Goal: Find contact information: Find contact information

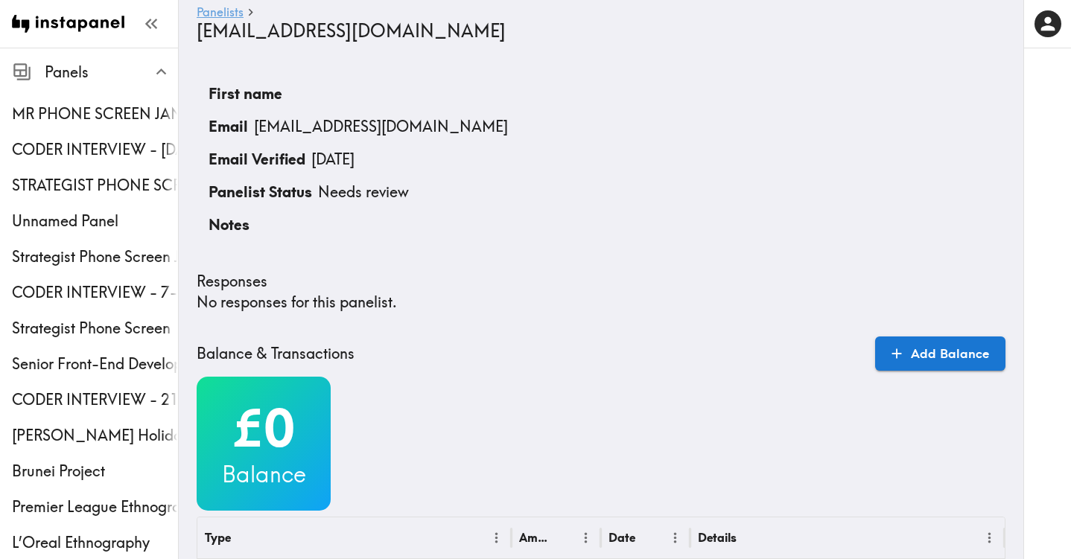
click at [224, 12] on link "Panelists" at bounding box center [220, 13] width 47 height 14
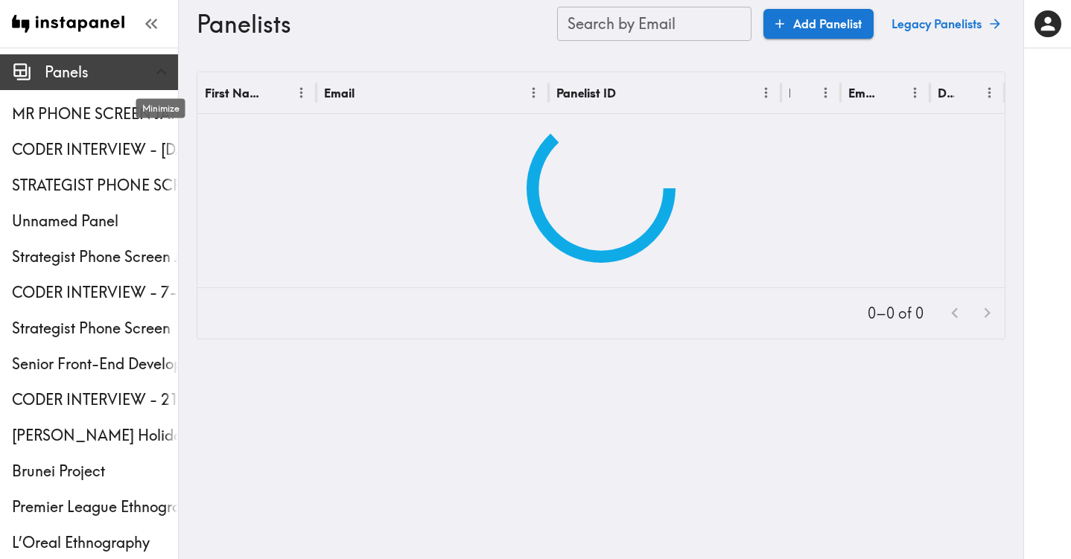
click at [166, 66] on icon "button" at bounding box center [161, 72] width 20 height 20
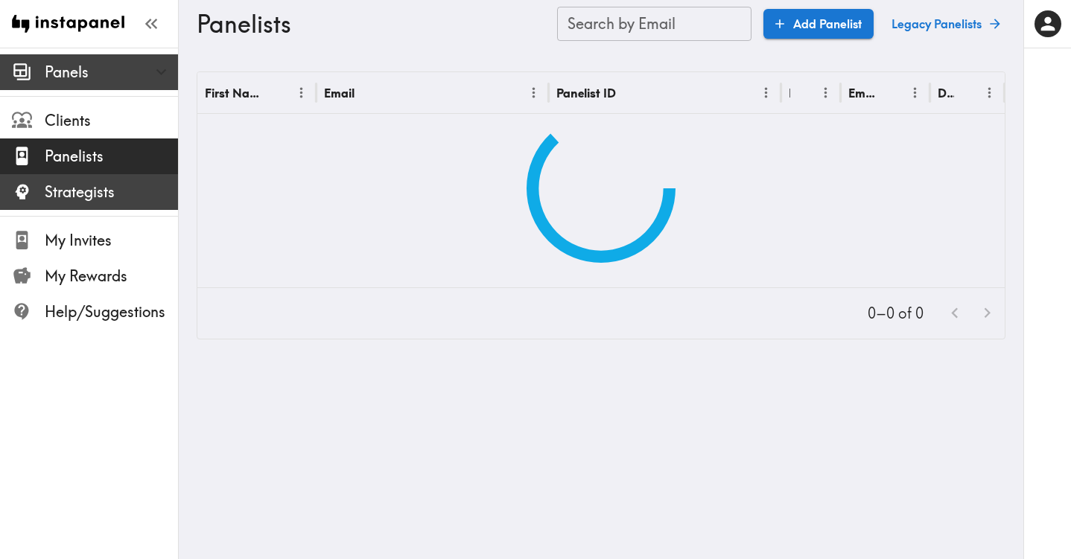
click at [107, 198] on span "Strategists" at bounding box center [111, 192] width 133 height 21
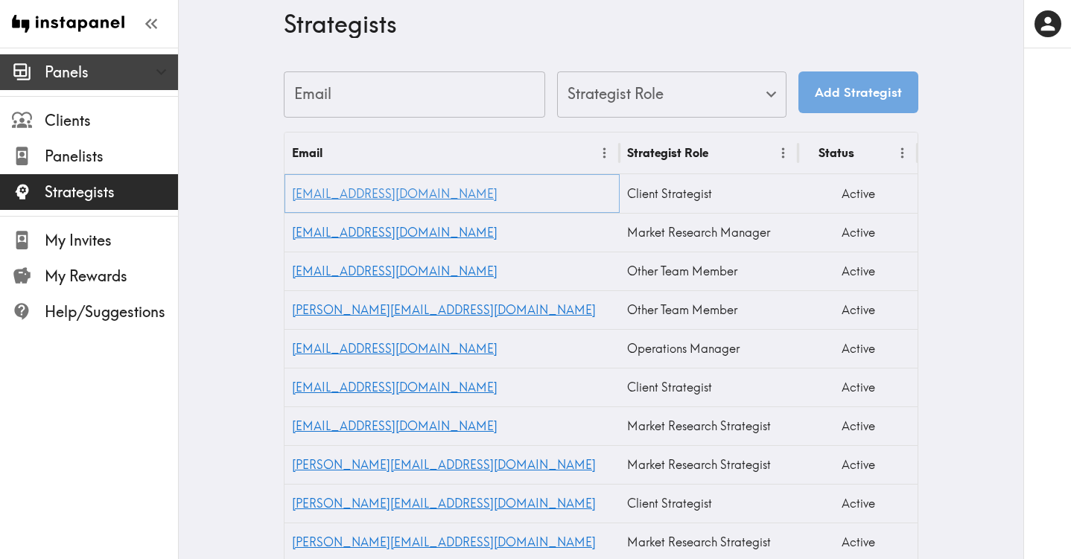
click at [344, 192] on link "[EMAIL_ADDRESS][DOMAIN_NAME]" at bounding box center [395, 193] width 206 height 15
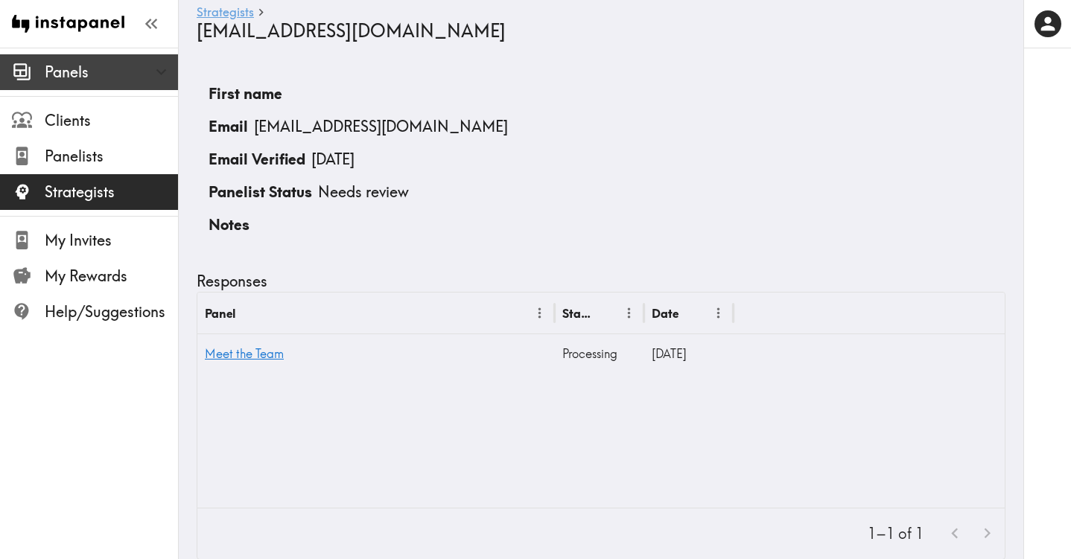
click at [220, 16] on link "Strategists" at bounding box center [225, 13] width 57 height 14
